Goal: Task Accomplishment & Management: Manage account settings

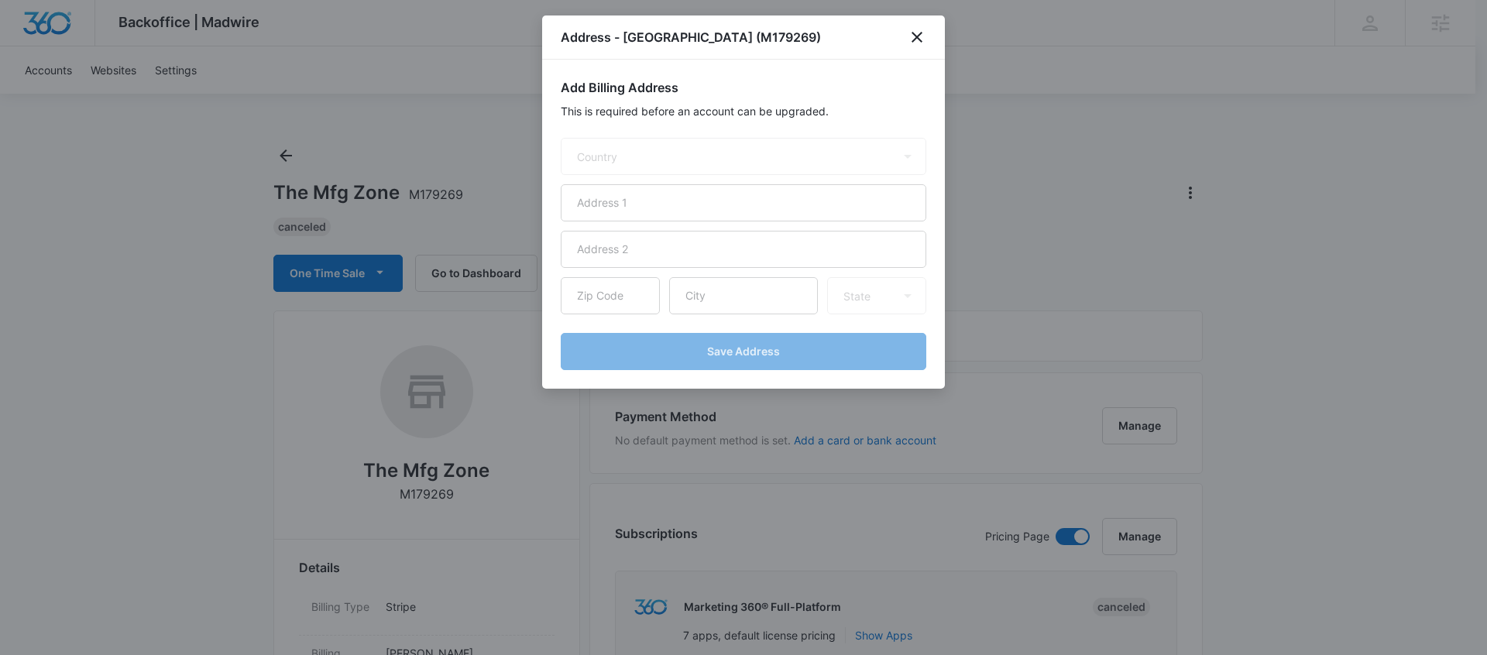
select select "US"
click at [914, 36] on icon "close" at bounding box center [916, 37] width 11 height 11
select select "US"
click at [633, 203] on input "text" at bounding box center [743, 202] width 365 height 37
type input "50 Seemans Lane"
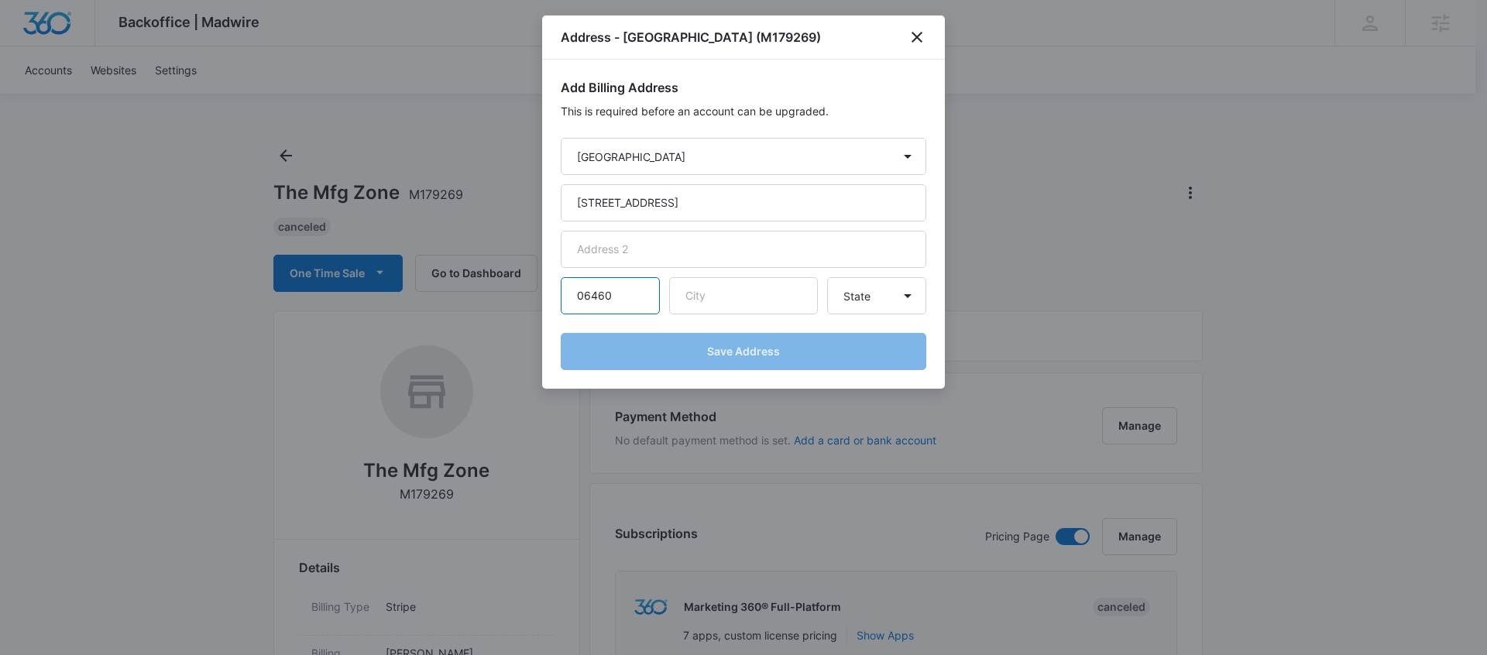
type input "06460"
click at [751, 315] on form "Country Afghanistan Åland Islands Albania Algeria American Samoa Andorra Angola…" at bounding box center [743, 254] width 365 height 232
click at [740, 306] on input "text" at bounding box center [743, 295] width 149 height 37
type input "Milford"
click at [867, 301] on select "State Alaska Alabama Arkansas American Samoa Arizona California Colorado Connec…" at bounding box center [876, 295] width 99 height 37
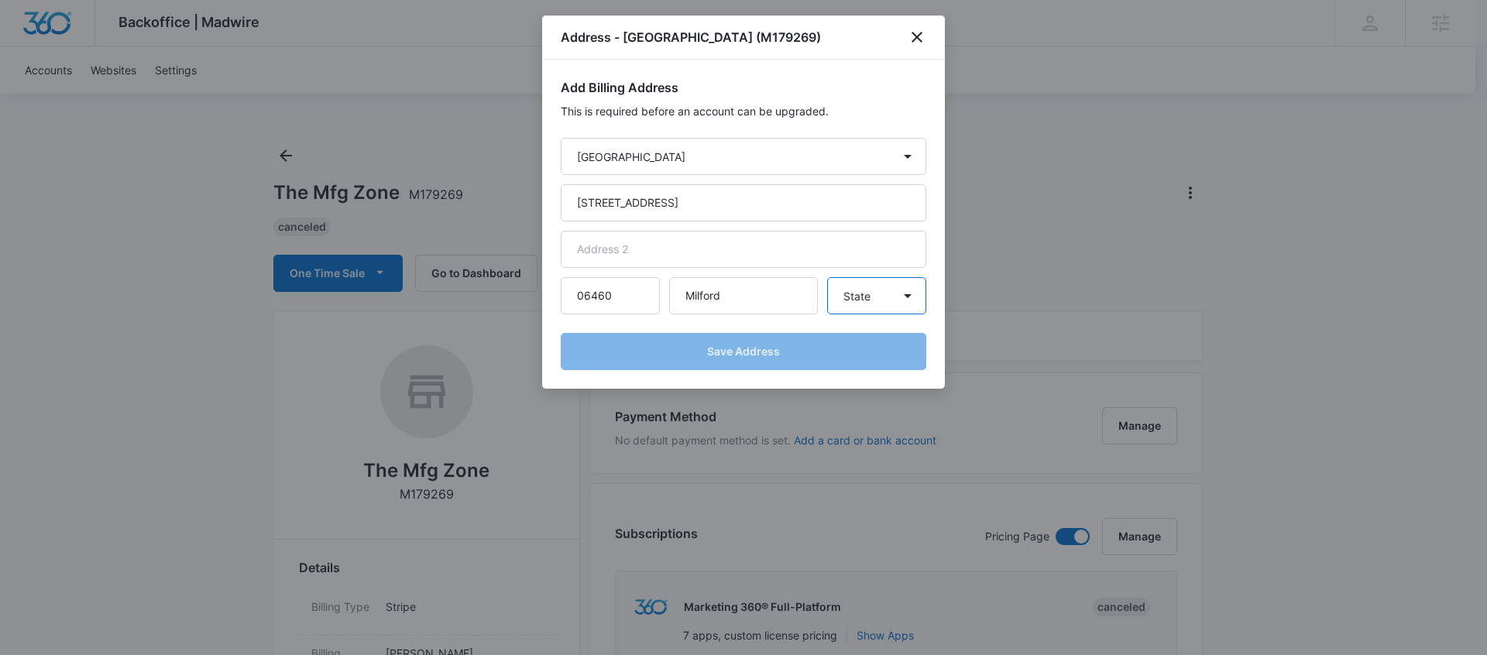
select select "CT"
click at [827, 277] on select "State Alaska Alabama Arkansas American Samoa Arizona California Colorado Connec…" at bounding box center [876, 295] width 99 height 37
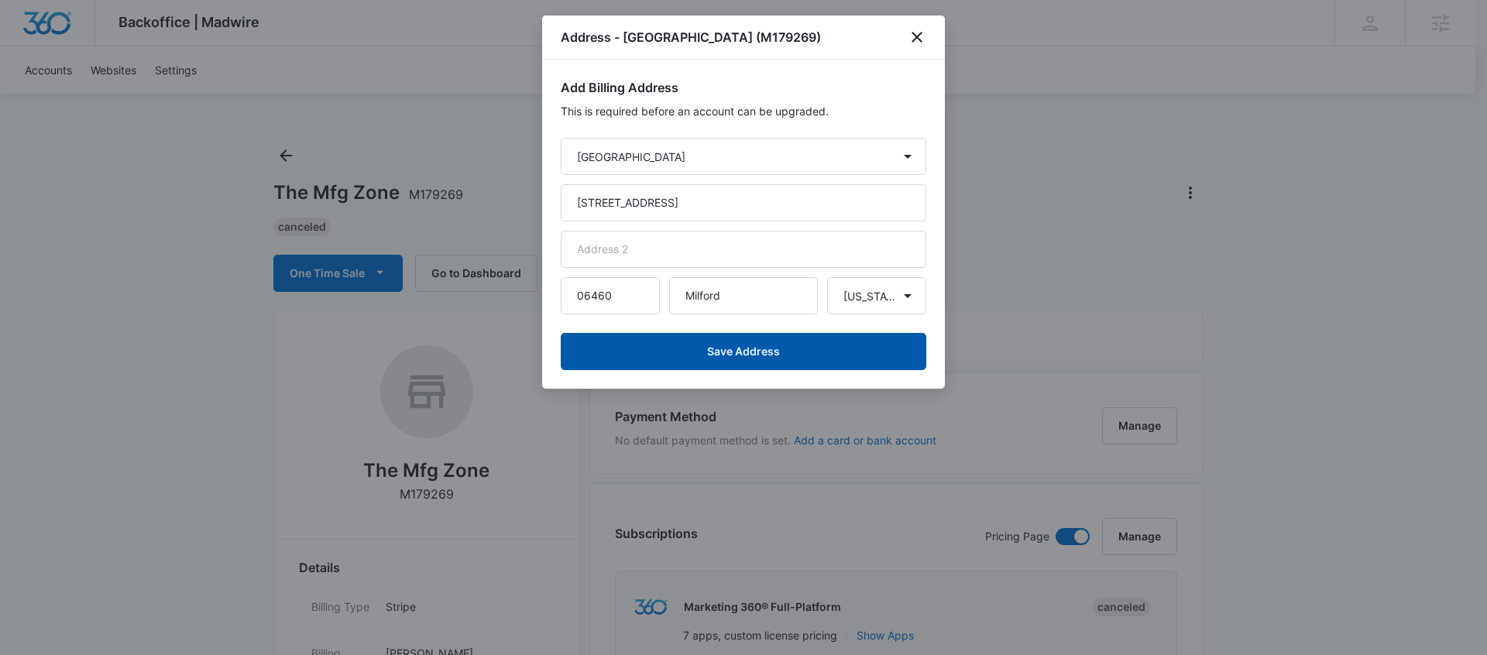
click at [825, 349] on button "Save Address" at bounding box center [743, 351] width 365 height 37
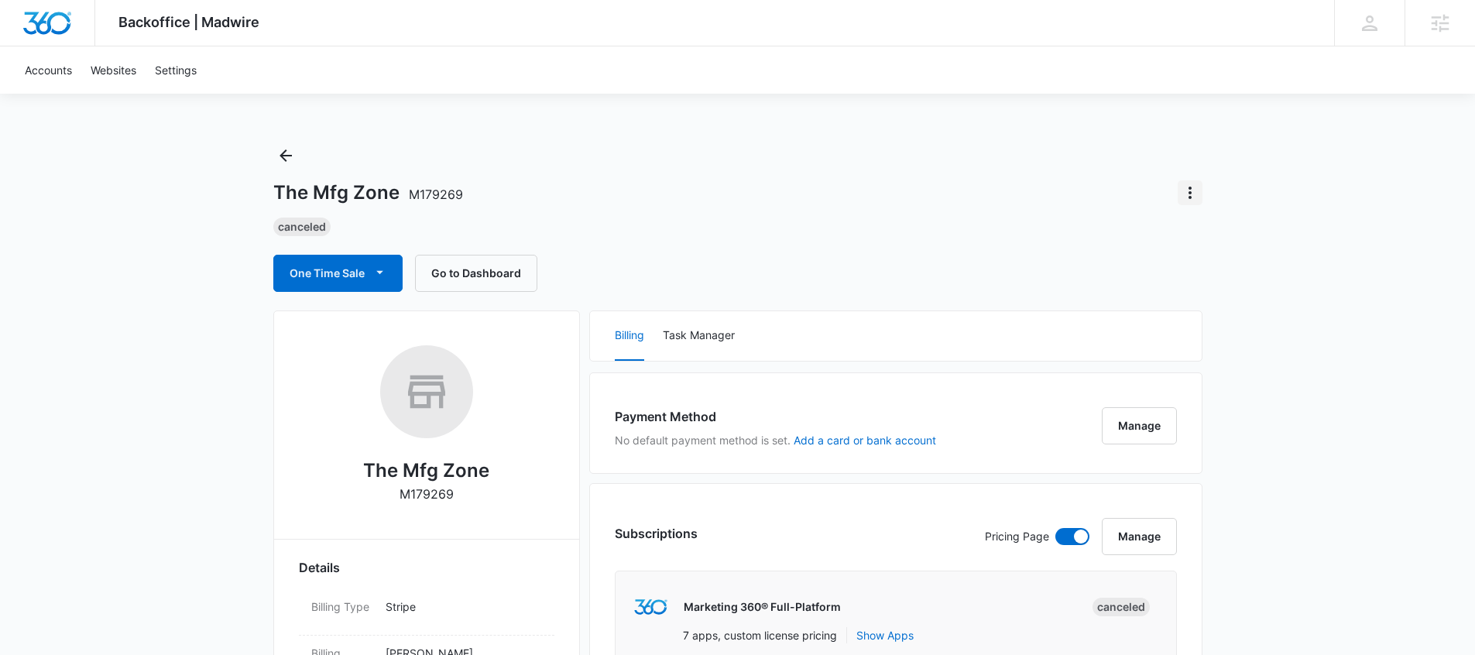
click at [1192, 191] on icon "Actions" at bounding box center [1190, 192] width 19 height 19
click at [948, 232] on div "Canceled" at bounding box center [737, 227] width 929 height 19
click at [1193, 192] on icon "Actions" at bounding box center [1190, 192] width 19 height 19
click at [1192, 188] on icon "Actions" at bounding box center [1190, 192] width 19 height 19
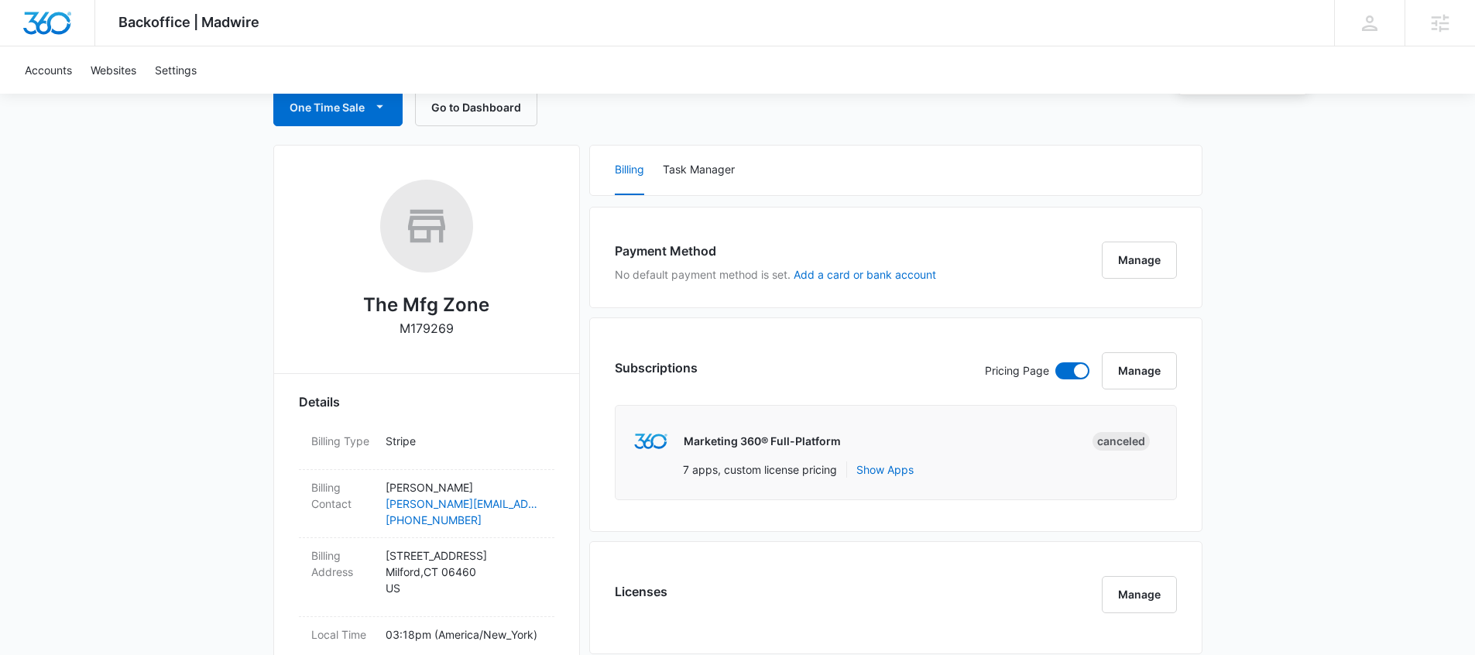
scroll to position [167, 0]
click at [1154, 266] on button "Manage" at bounding box center [1139, 258] width 75 height 37
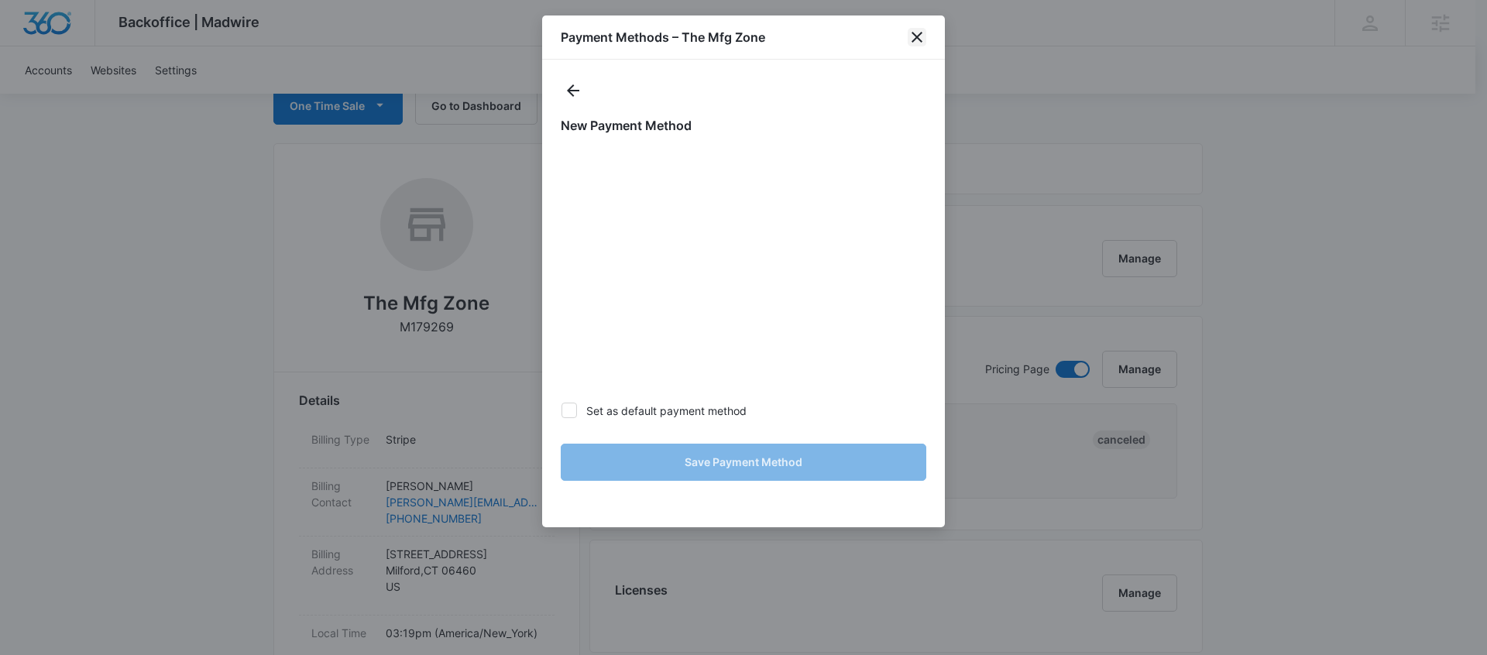
drag, startPoint x: 915, startPoint y: 36, endPoint x: 988, endPoint y: 75, distance: 82.8
click at [916, 36] on icon "close" at bounding box center [916, 37] width 19 height 19
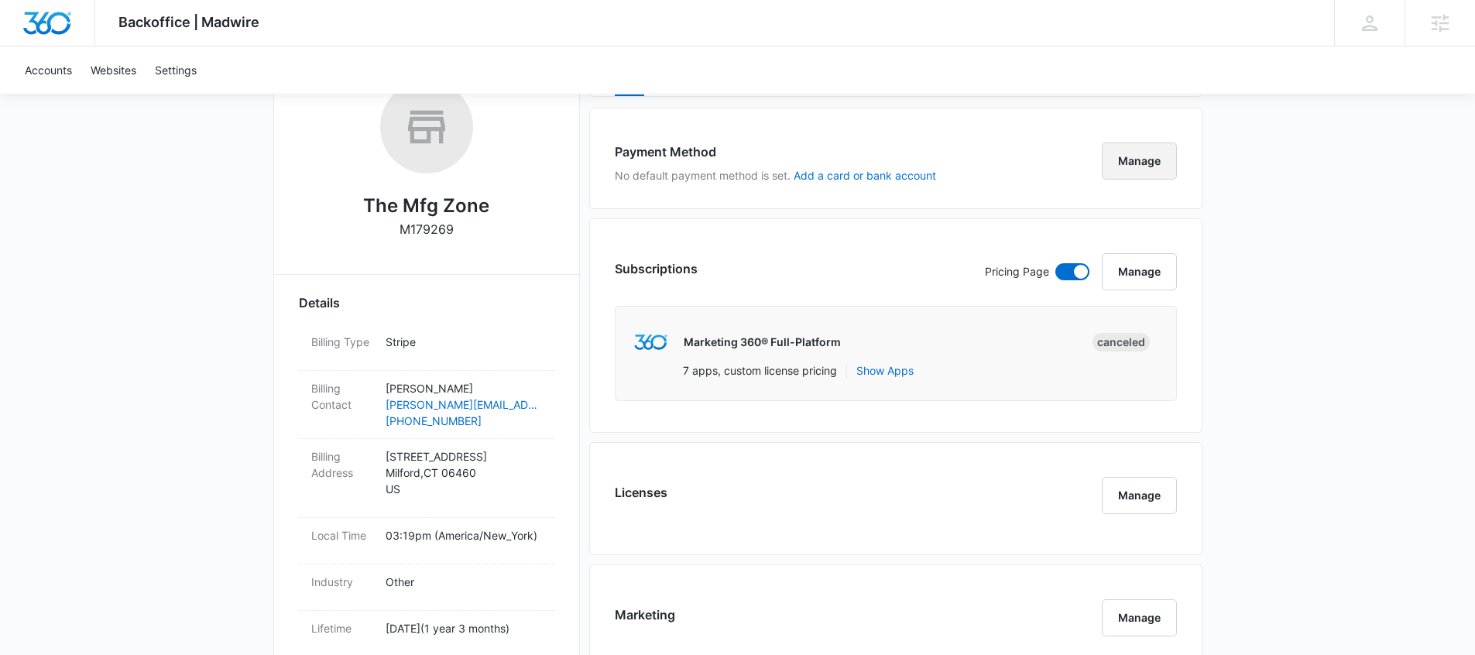
scroll to position [274, 0]
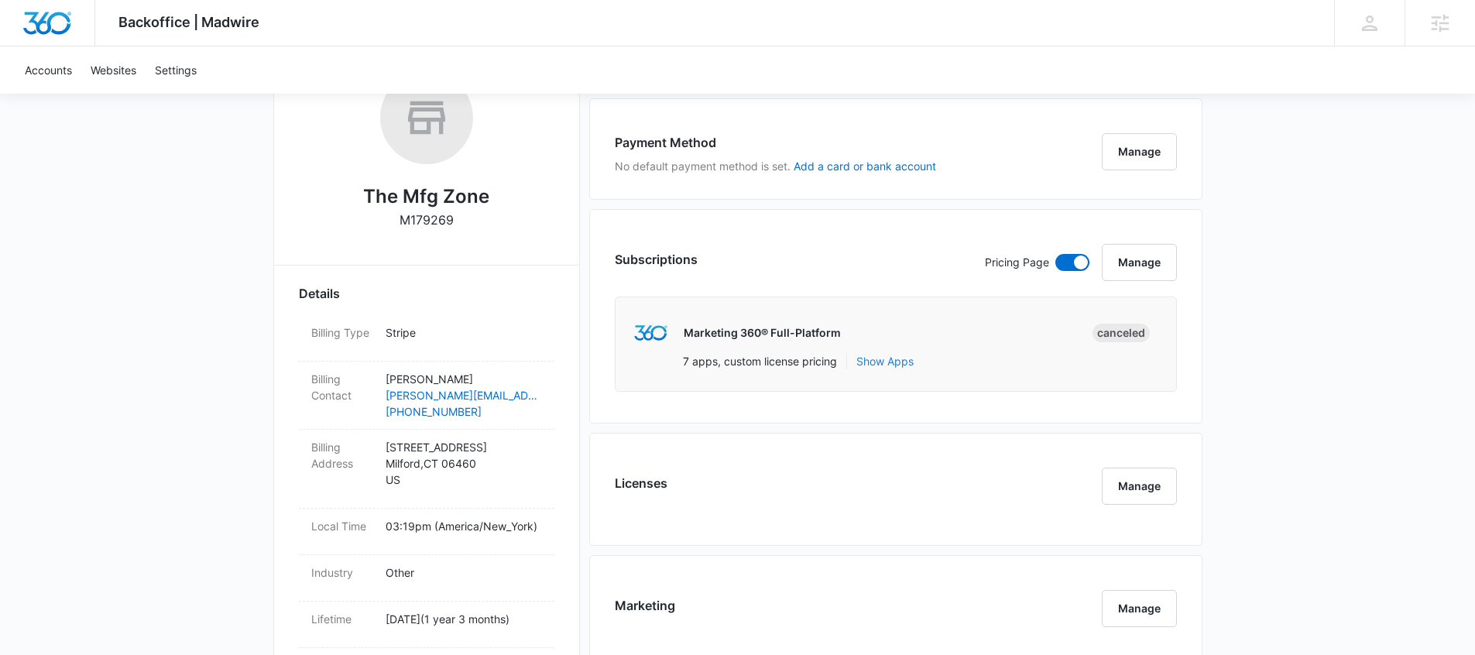
click at [897, 362] on button "Show Apps" at bounding box center [884, 361] width 57 height 16
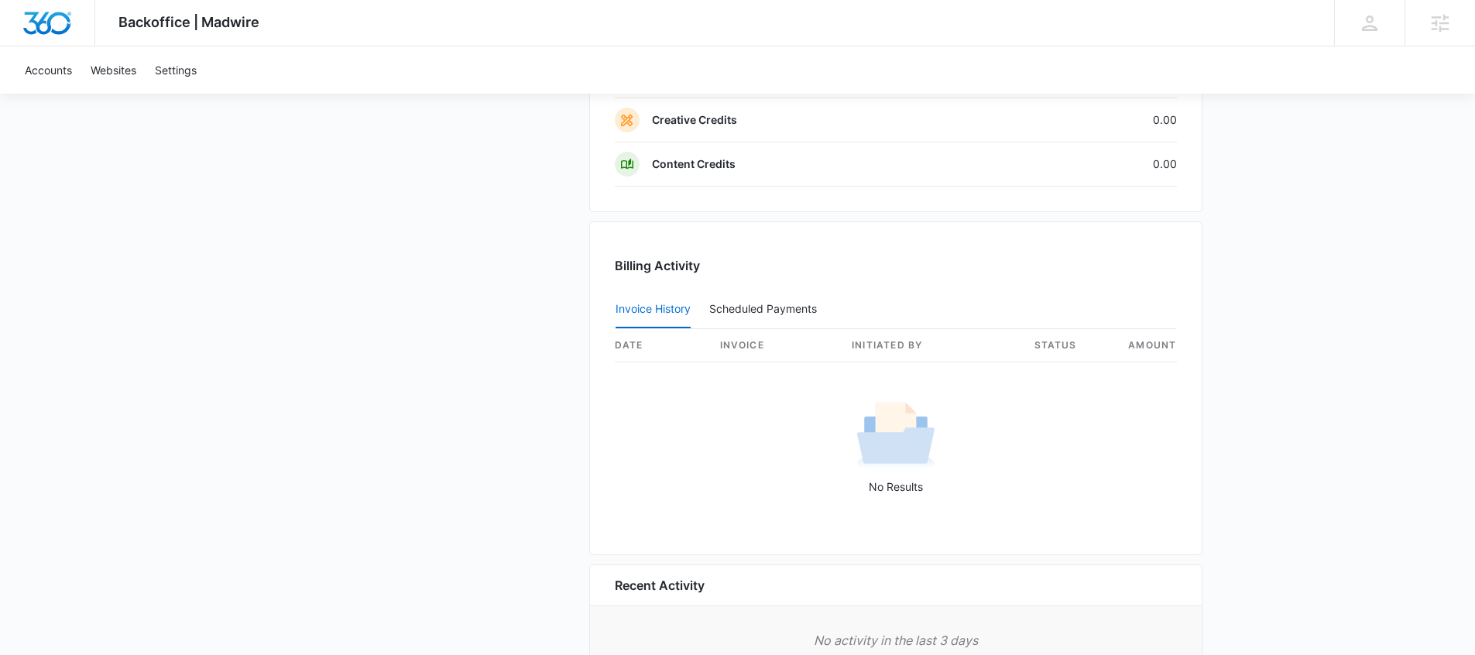
scroll to position [1338, 0]
